Goal: Find specific page/section: Find specific page/section

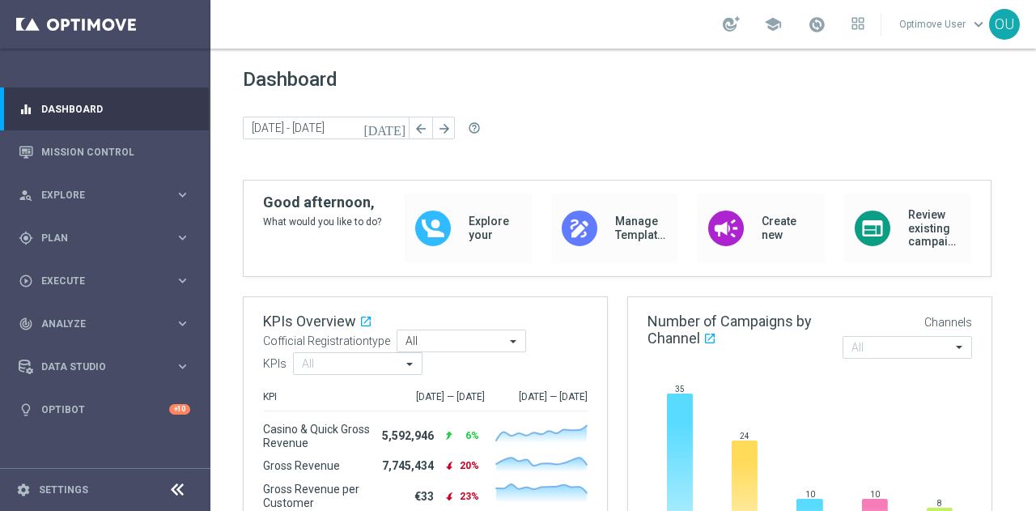
click at [835, 23] on div "school" at bounding box center [794, 25] width 142 height 28
click at [826, 22] on span at bounding box center [817, 24] width 18 height 18
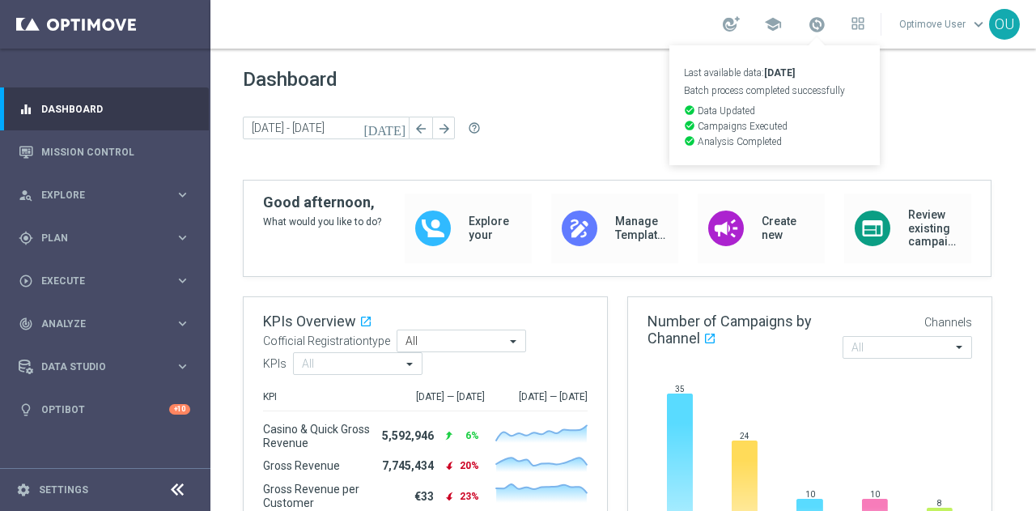
click at [597, 112] on div "Dashboard [DATE] [DATE] - [DATE] arrow_back arrow_forward help_outline" at bounding box center [623, 124] width 761 height 112
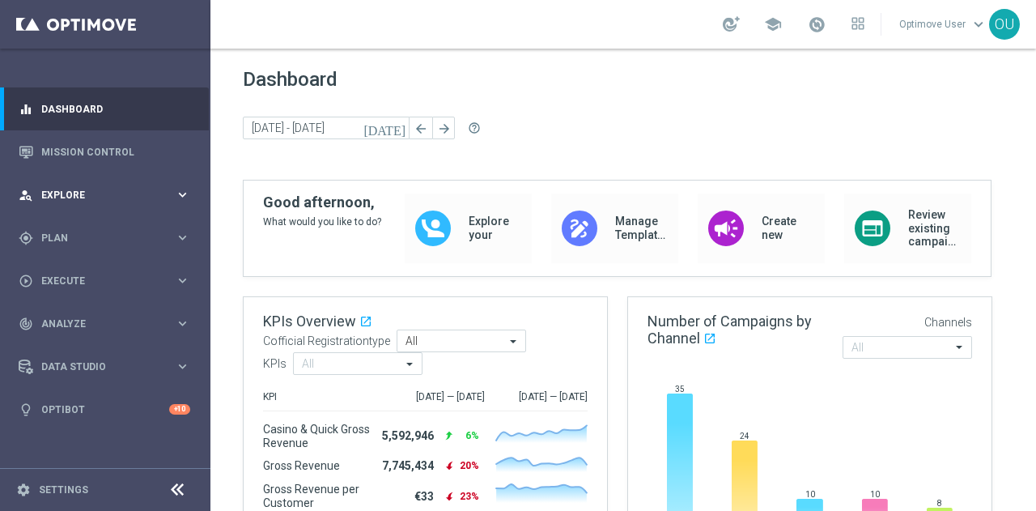
click at [154, 193] on span "Explore" at bounding box center [108, 195] width 134 height 10
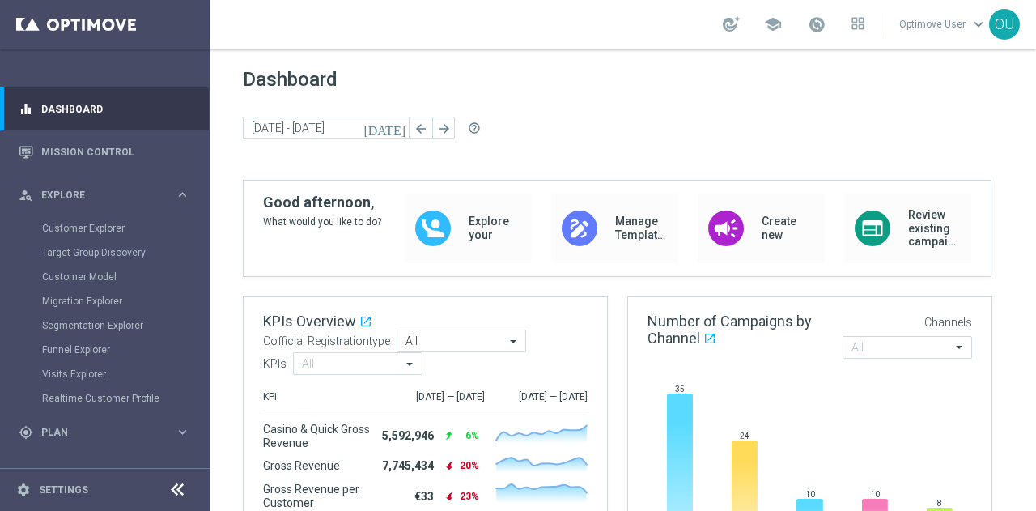
click at [991, 17] on div "OU" at bounding box center [1004, 24] width 31 height 31
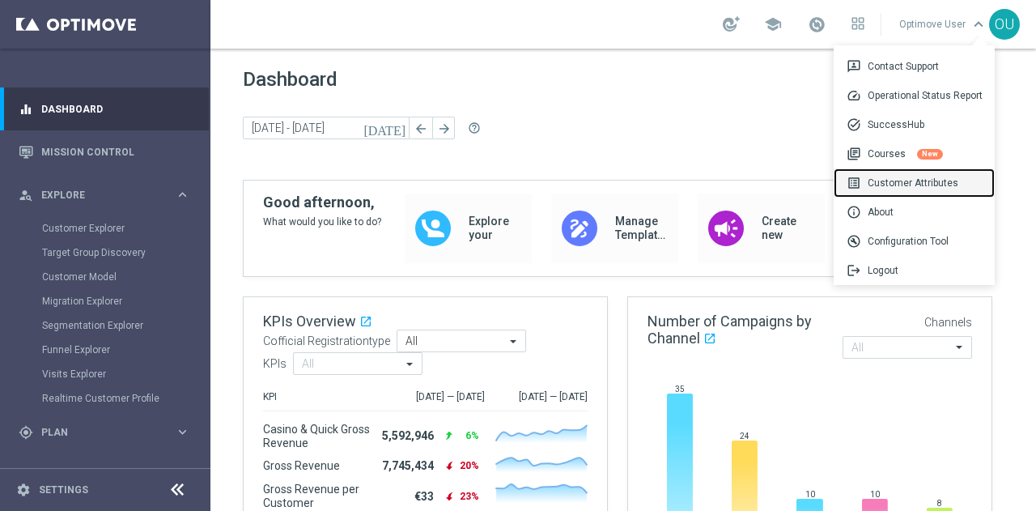
click at [947, 184] on div "list_alt Customer Attributes" at bounding box center [914, 182] width 161 height 29
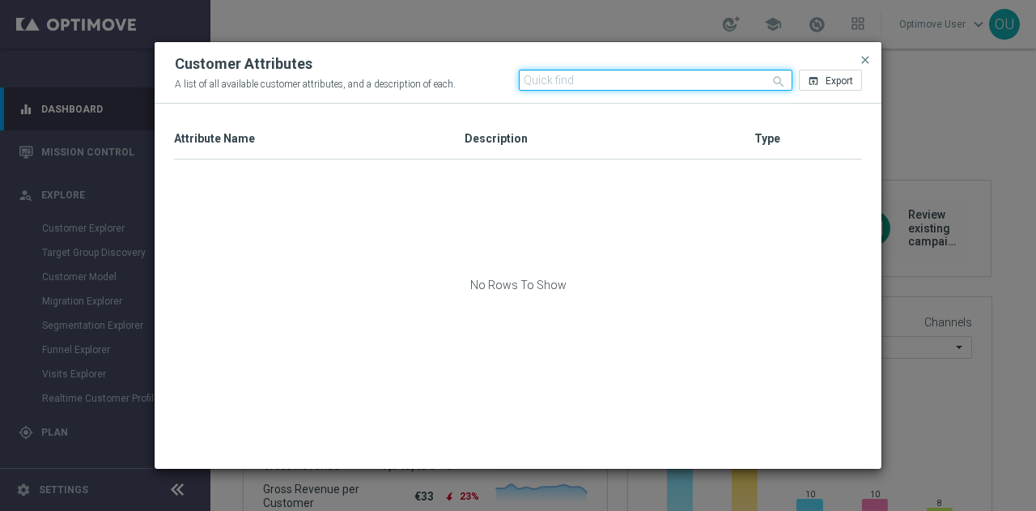
click at [559, 82] on input "text" at bounding box center [656, 80] width 274 height 21
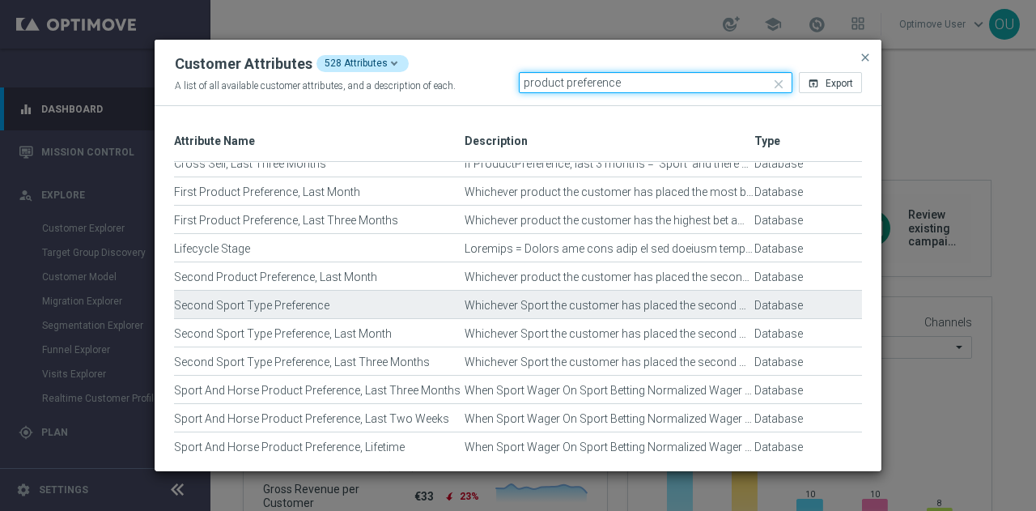
scroll to position [105, 0]
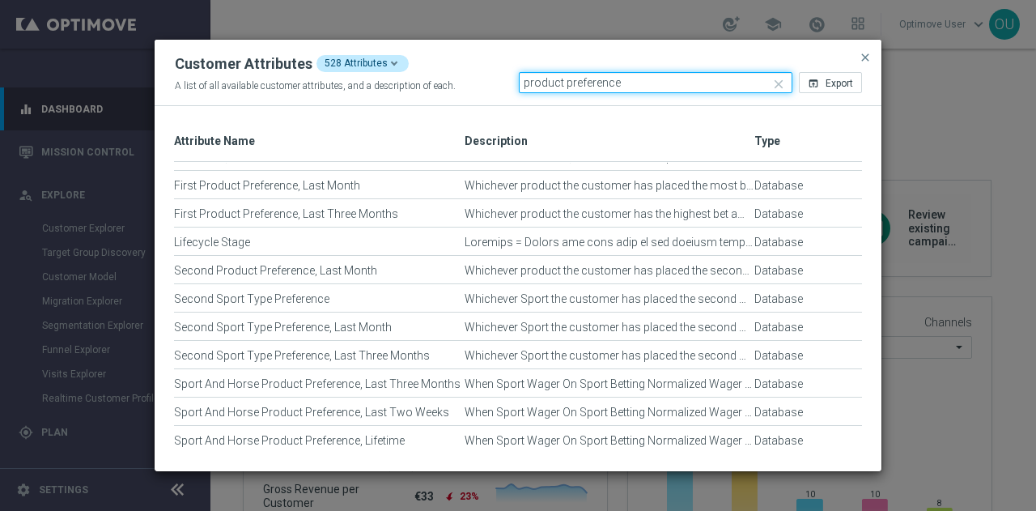
click at [524, 81] on input "product preference" at bounding box center [656, 82] width 274 height 21
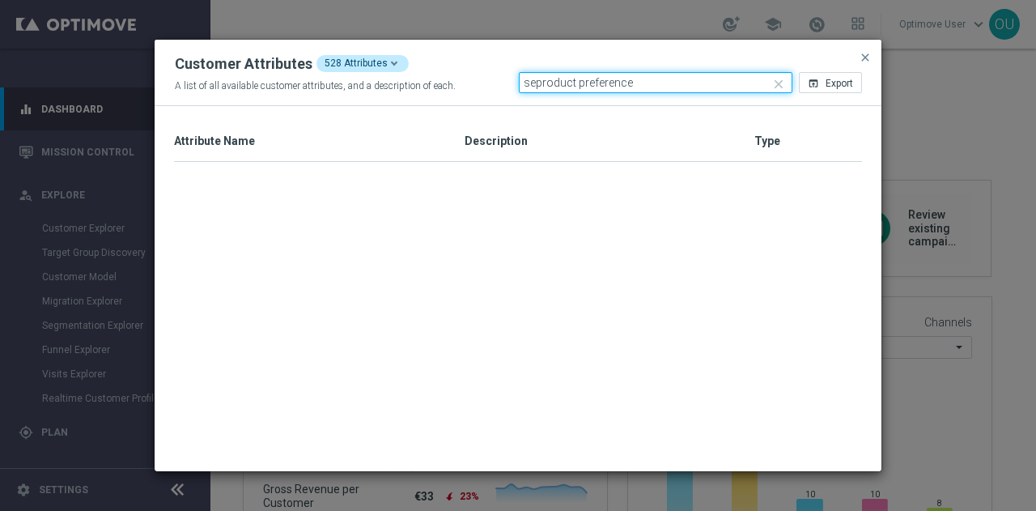
scroll to position [0, 0]
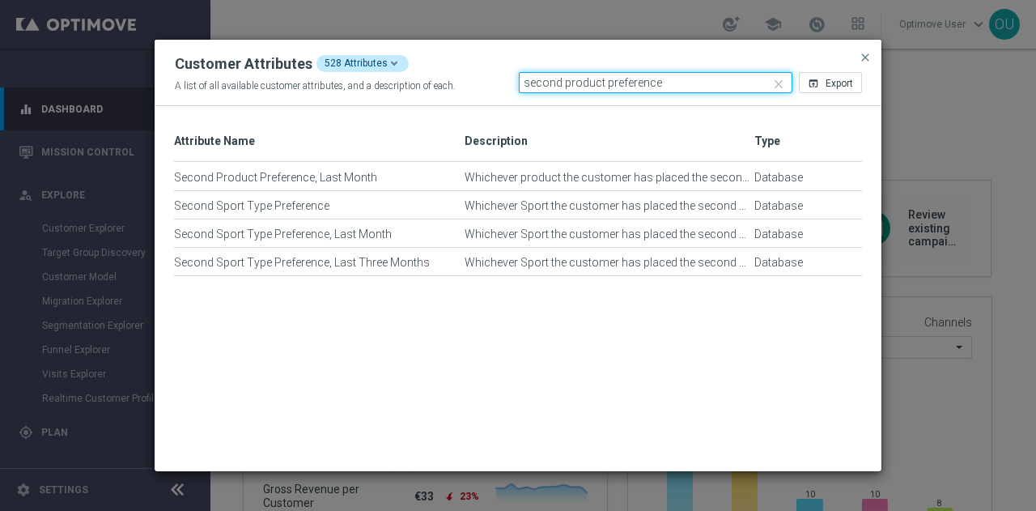
type input "second product preference"
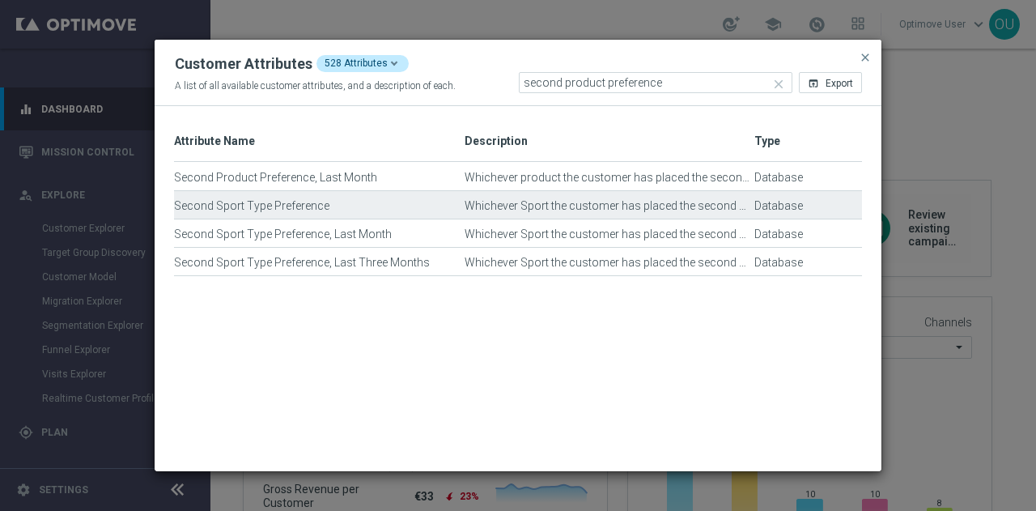
drag, startPoint x: 350, startPoint y: 202, endPoint x: 178, endPoint y: 204, distance: 172.4
click at [178, 204] on div "Second Sport Type Preference" at bounding box center [319, 213] width 291 height 28
